Goal: Transaction & Acquisition: Download file/media

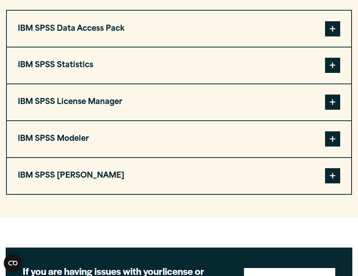
scroll to position [669, 0]
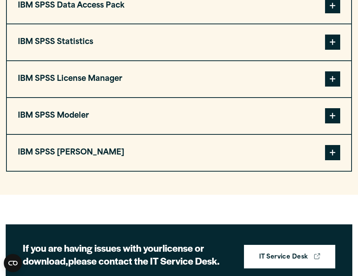
click at [273, 60] on button "IBM SPSS Statistics" at bounding box center [179, 42] width 345 height 36
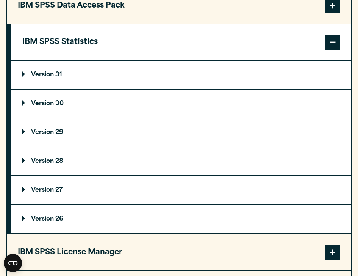
click at [104, 204] on summary "Version 27" at bounding box center [181, 190] width 340 height 28
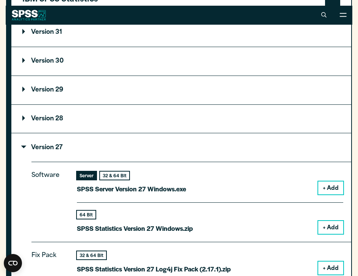
scroll to position [705, 0]
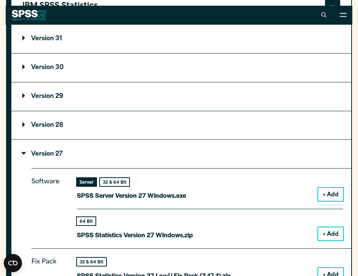
click at [241, 139] on summary "Version 28" at bounding box center [181, 125] width 340 height 28
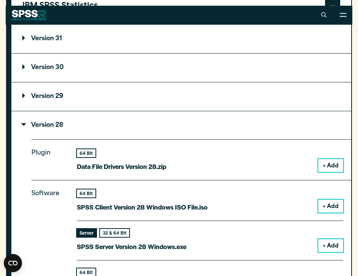
click at [213, 111] on summary "Version 29" at bounding box center [181, 96] width 340 height 28
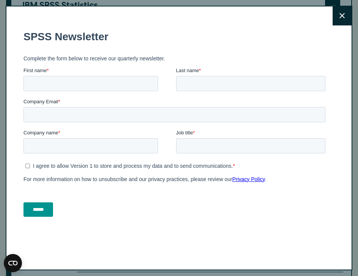
click at [347, 14] on button "Close" at bounding box center [342, 15] width 19 height 19
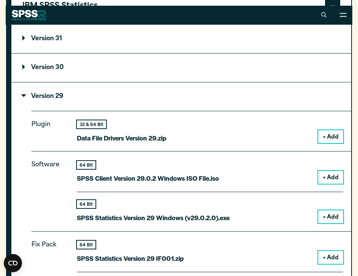
click at [208, 53] on summary "Version 31" at bounding box center [181, 39] width 340 height 28
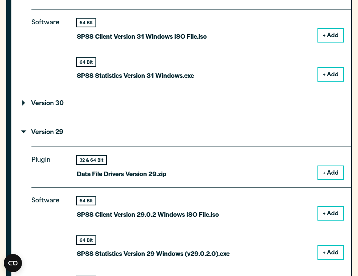
scroll to position [755, 0]
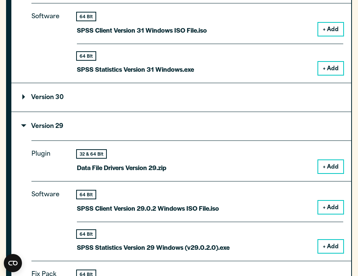
click at [154, 111] on summary "Version 30" at bounding box center [181, 97] width 340 height 28
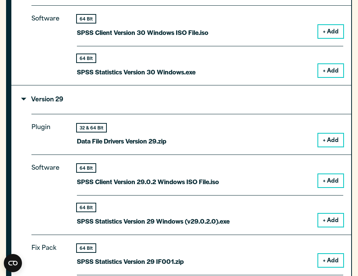
scroll to position [865, 0]
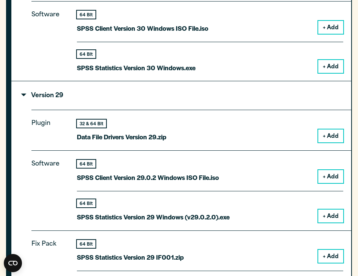
click at [117, 110] on summary "Version 29" at bounding box center [181, 95] width 340 height 28
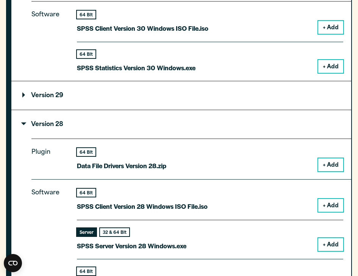
click at [117, 110] on summary "Version 29" at bounding box center [181, 95] width 340 height 28
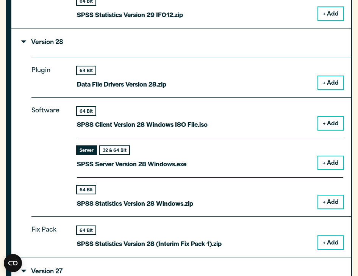
scroll to position [1541, 0]
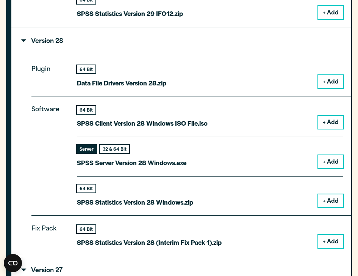
click at [90, 54] on summary "Version 28" at bounding box center [181, 41] width 340 height 28
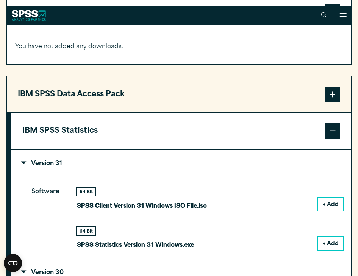
scroll to position [574, 0]
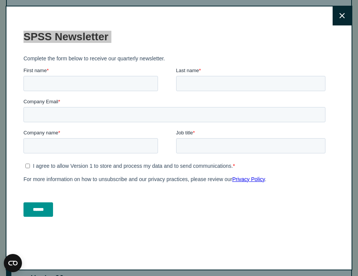
click at [55, 40] on h1 "SPSS Newsletter" at bounding box center [176, 37] width 305 height 12
click at [342, 17] on icon at bounding box center [342, 16] width 5 height 6
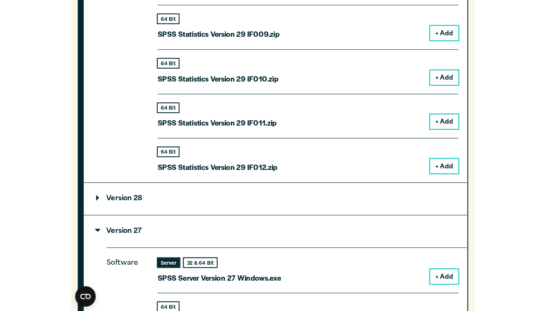
scroll to position [1455, 0]
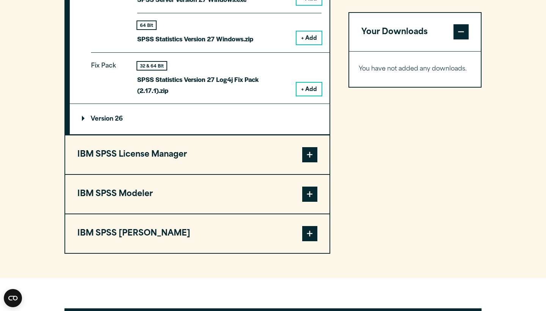
scroll to position [1618, 0]
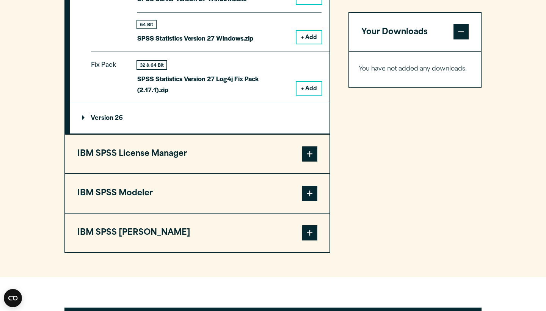
click at [173, 122] on summary "Version 26" at bounding box center [200, 118] width 260 height 30
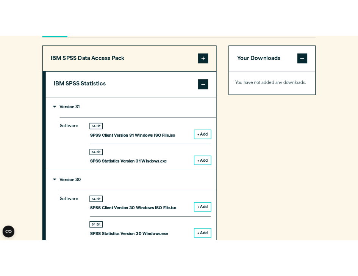
scroll to position [586, 0]
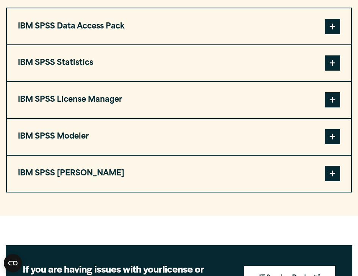
scroll to position [650, 0]
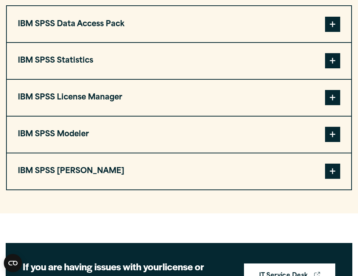
click at [262, 73] on button "IBM SPSS Statistics" at bounding box center [179, 61] width 345 height 36
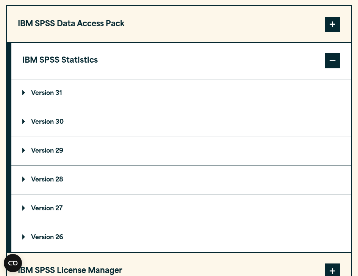
click at [193, 108] on summary "Version 31" at bounding box center [181, 93] width 340 height 28
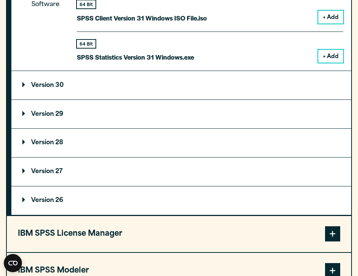
scroll to position [769, 0]
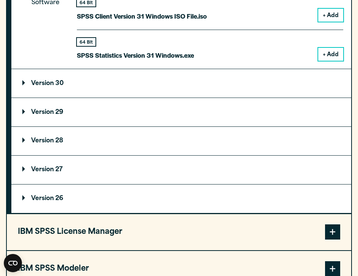
click at [149, 97] on summary "Version 30" at bounding box center [181, 83] width 340 height 28
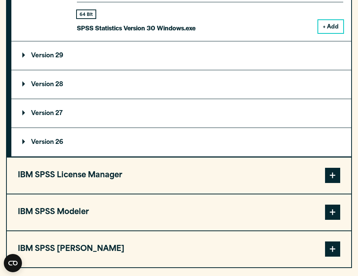
scroll to position [920, 0]
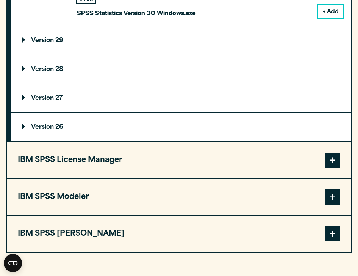
click at [117, 52] on summary "Version 29" at bounding box center [181, 40] width 340 height 28
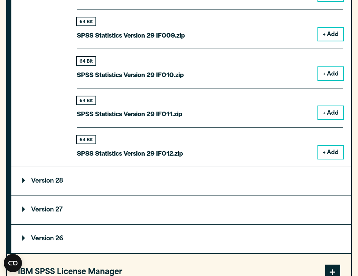
scroll to position [1410, 0]
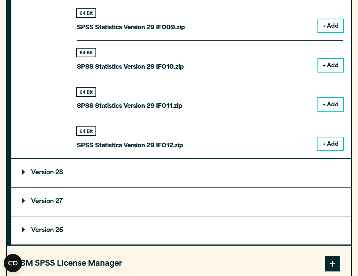
click at [74, 187] on summary "Version 28" at bounding box center [181, 172] width 340 height 28
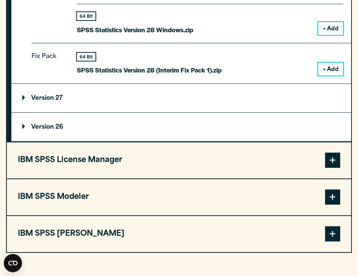
scroll to position [1750, 0]
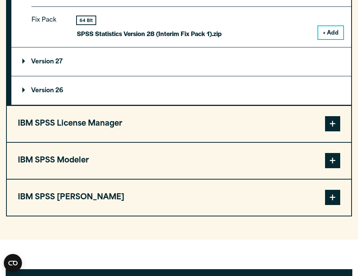
click at [165, 76] on summary "Version 27" at bounding box center [181, 61] width 340 height 28
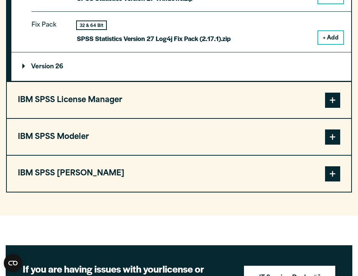
scroll to position [1895, 0]
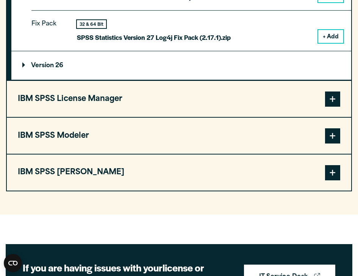
click at [95, 80] on summary "Version 26" at bounding box center [181, 65] width 340 height 28
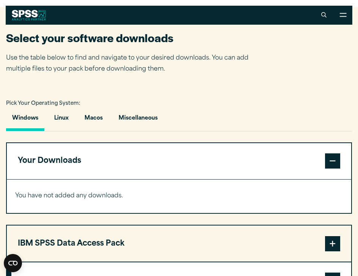
scroll to position [429, 0]
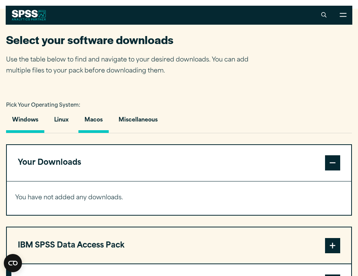
click at [96, 133] on button "Macos" at bounding box center [93, 122] width 30 height 22
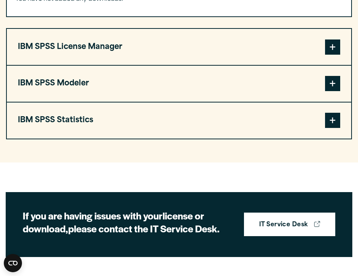
scroll to position [632, 0]
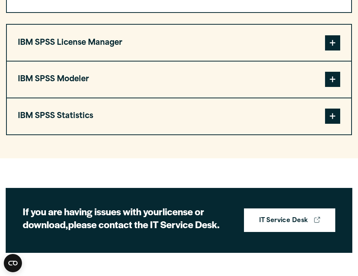
click at [225, 130] on button "IBM SPSS Statistics" at bounding box center [179, 116] width 345 height 36
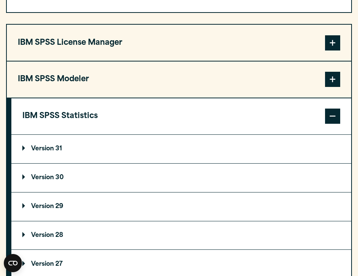
click at [182, 158] on summary "Version 31" at bounding box center [181, 149] width 340 height 28
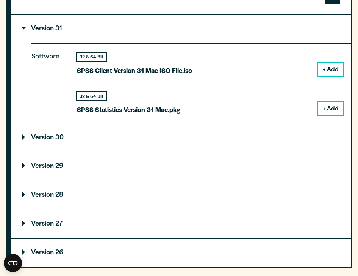
scroll to position [758, 0]
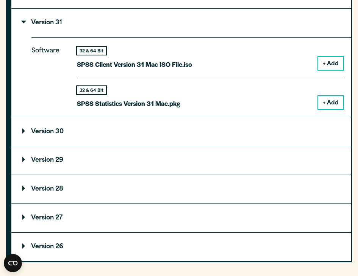
click at [332, 109] on button "+ Add" at bounding box center [331, 102] width 25 height 13
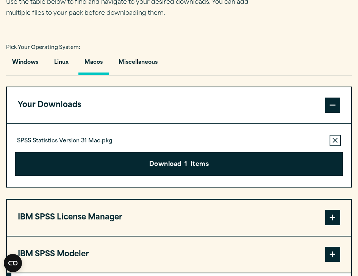
scroll to position [495, 0]
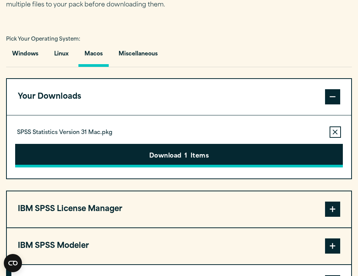
click at [232, 167] on button "Download 1 Items" at bounding box center [179, 156] width 328 height 24
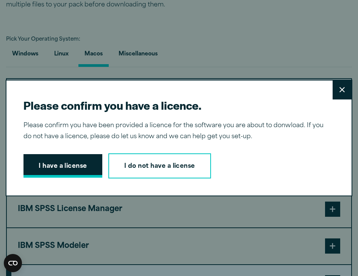
click at [83, 165] on button "I have a license" at bounding box center [63, 166] width 79 height 24
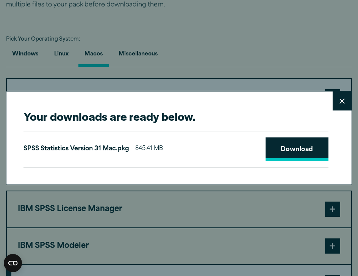
click at [293, 155] on link "Download" at bounding box center [297, 149] width 63 height 24
click at [341, 99] on icon at bounding box center [342, 100] width 5 height 5
